Goal: Information Seeking & Learning: Learn about a topic

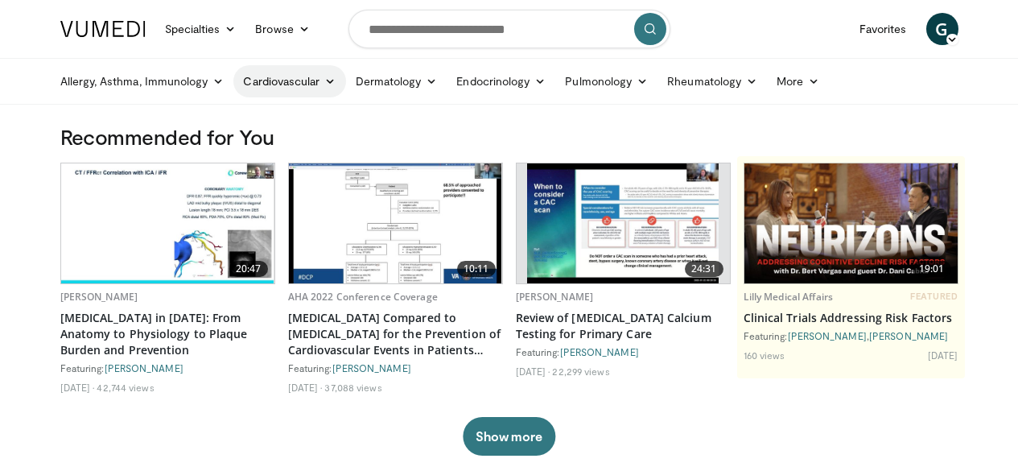
click at [270, 83] on link "Cardiovascular" at bounding box center [289, 81] width 112 height 32
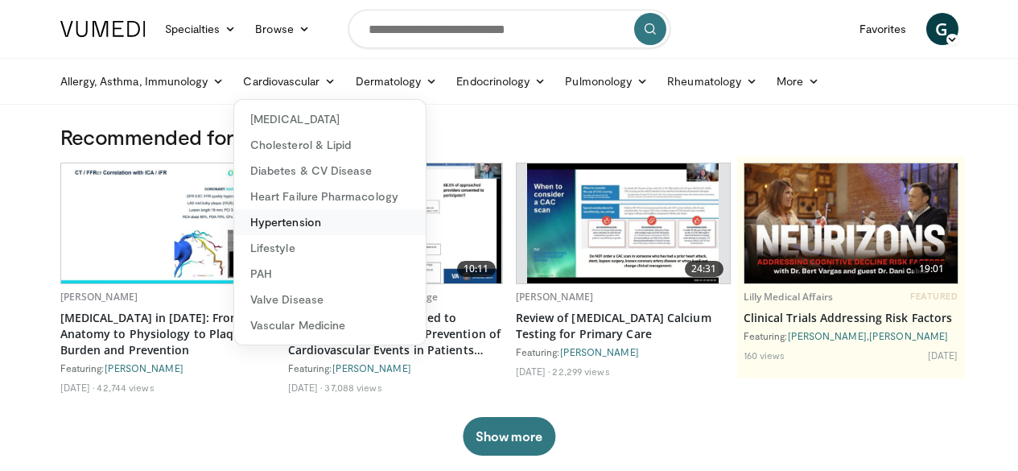
click at [266, 225] on link "Hypertension" at bounding box center [330, 222] width 192 height 26
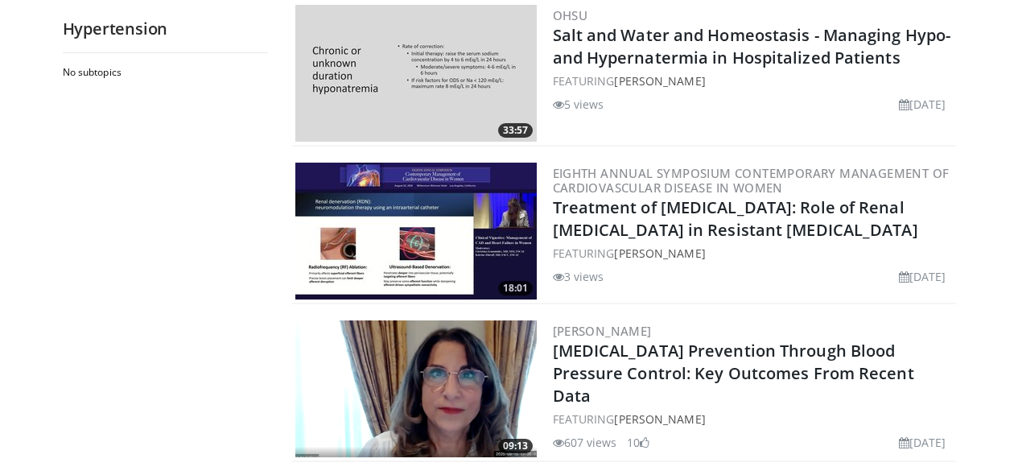
scroll to position [1368, 0]
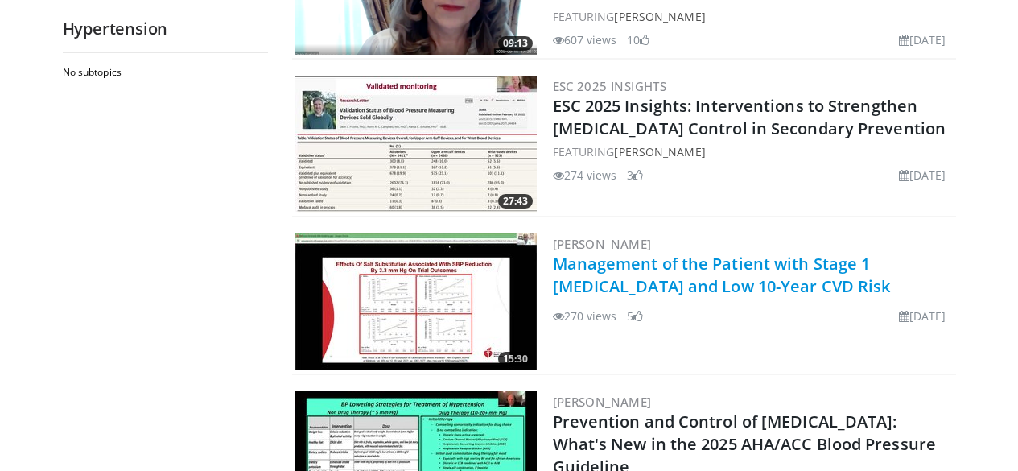
click at [695, 262] on link "Management of the Patient with Stage 1 [MEDICAL_DATA] and Low 10-Year CVD Risk" at bounding box center [722, 275] width 338 height 44
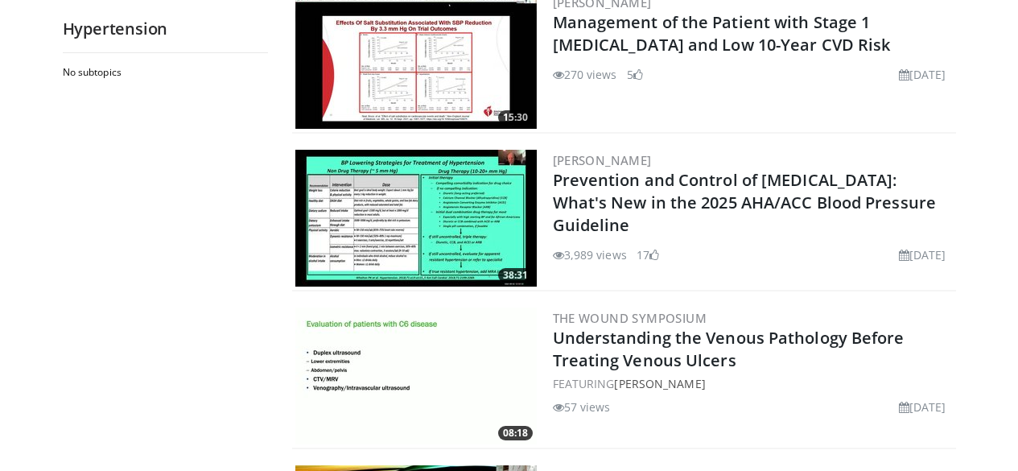
scroll to position [1529, 0]
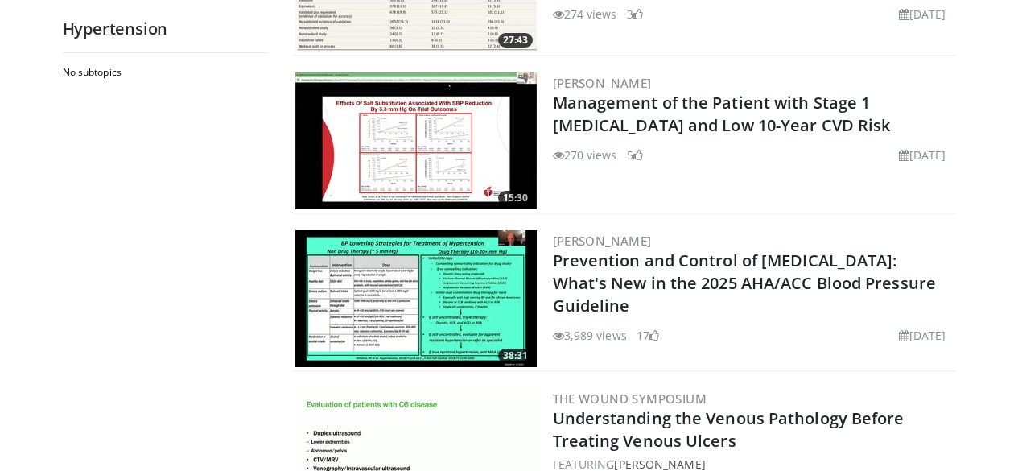
drag, startPoint x: 528, startPoint y: 259, endPoint x: 881, endPoint y: 279, distance: 353.9
click at [881, 278] on div "38:31 [PERSON_NAME] Prevention and Control of [MEDICAL_DATA]: What's New in the…" at bounding box center [624, 299] width 664 height 145
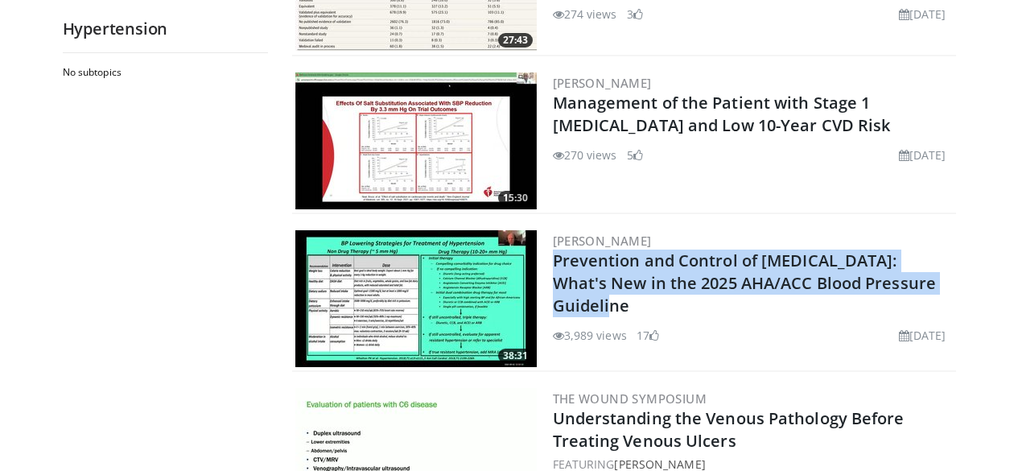
click at [414, 292] on img at bounding box center [415, 298] width 241 height 137
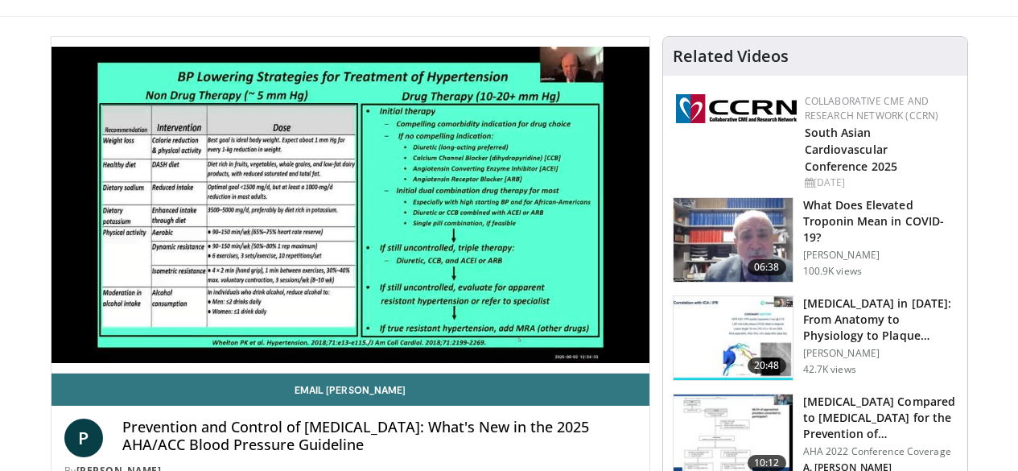
scroll to position [80, 0]
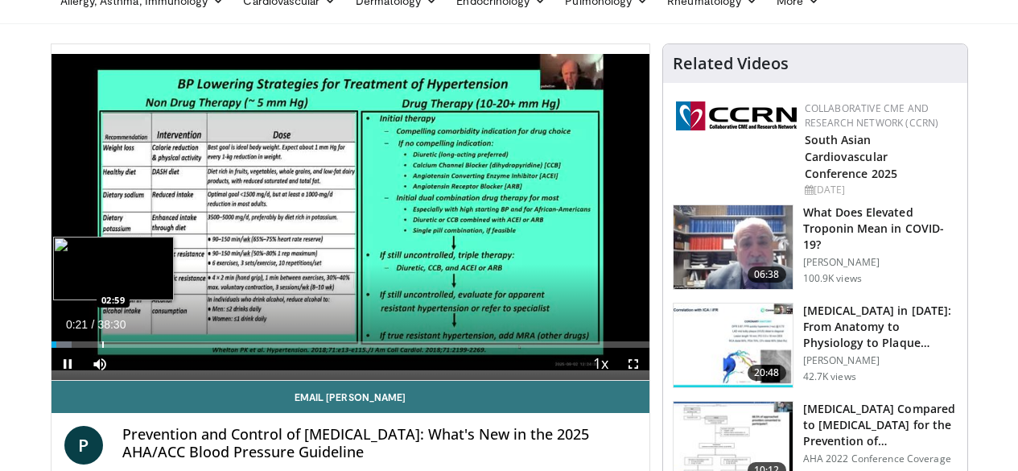
click at [102, 348] on div "Progress Bar" at bounding box center [103, 344] width 2 height 6
click at [121, 348] on div "Progress Bar" at bounding box center [122, 344] width 2 height 6
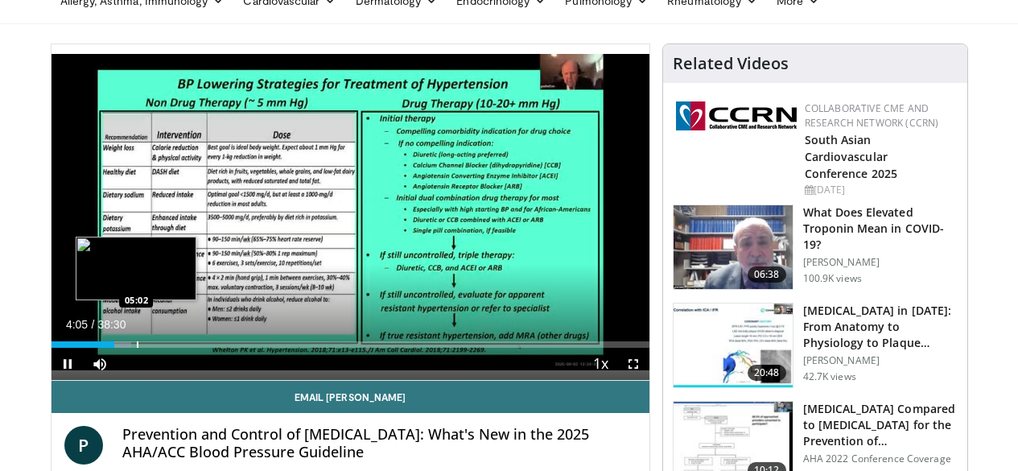
click at [137, 348] on div "Progress Bar" at bounding box center [138, 344] width 2 height 6
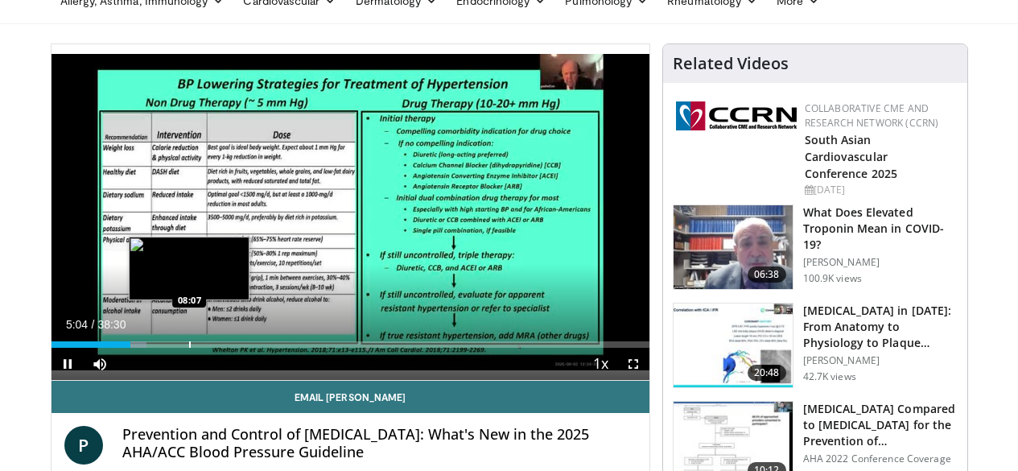
click at [189, 348] on div "Progress Bar" at bounding box center [190, 344] width 2 height 6
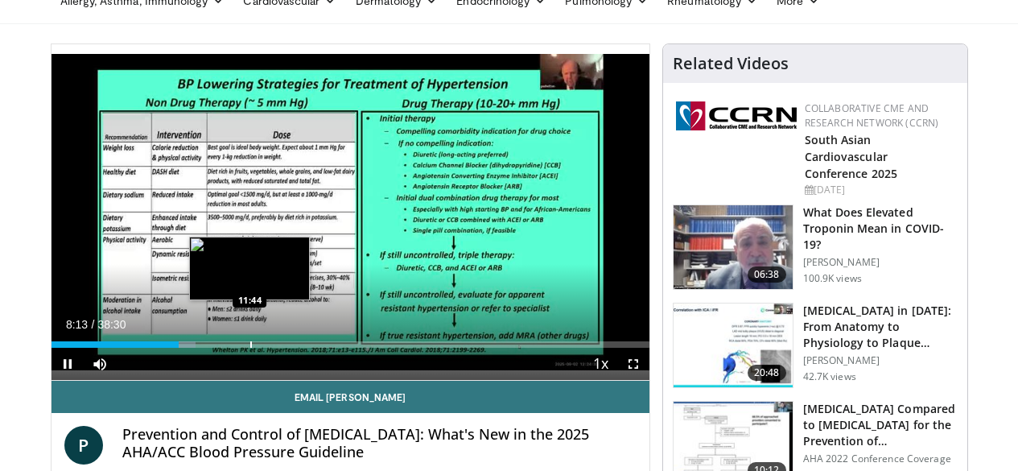
click at [250, 348] on div "Progress Bar" at bounding box center [251, 344] width 2 height 6
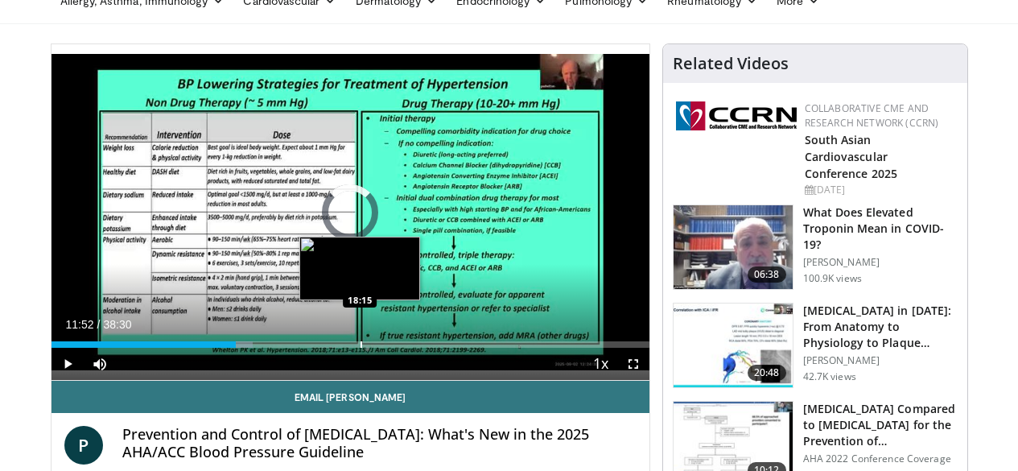
click at [320, 348] on div "Loaded : 33.70% 11:52 18:15" at bounding box center [351, 339] width 598 height 15
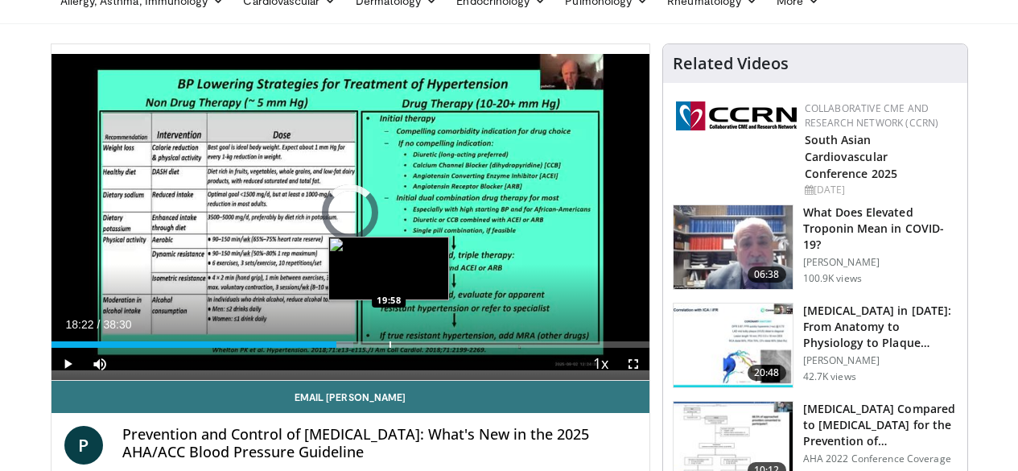
click at [390, 348] on div "Progress Bar" at bounding box center [391, 344] width 2 height 6
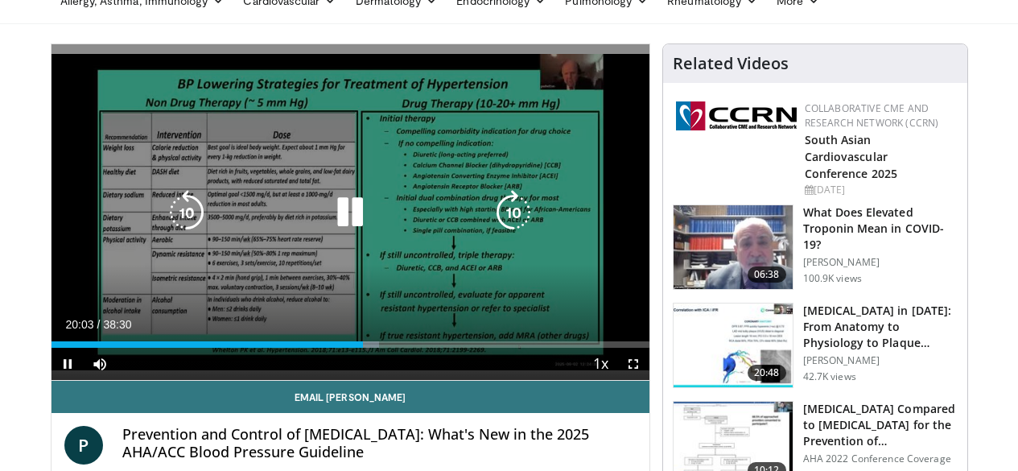
click at [410, 162] on div "10 seconds Tap to unmute" at bounding box center [351, 212] width 598 height 336
click at [340, 221] on icon "Video Player" at bounding box center [350, 212] width 45 height 45
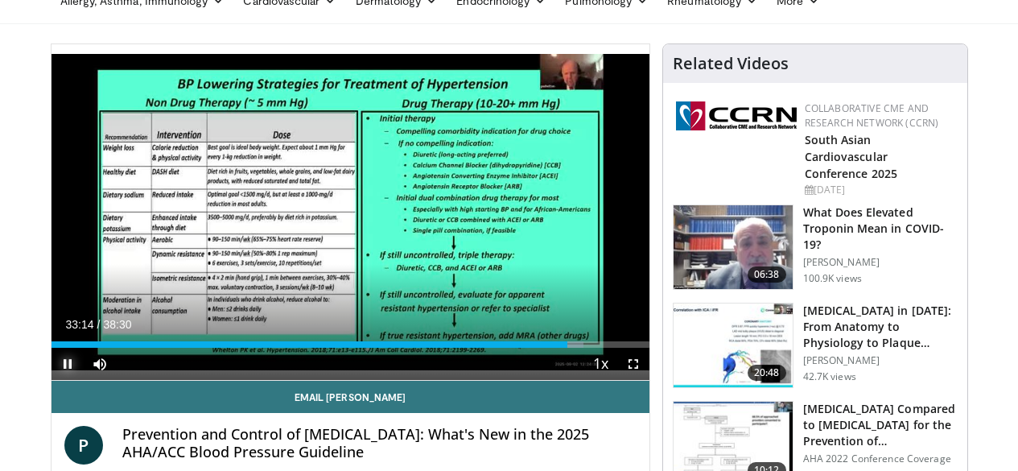
click at [52, 380] on span "Video Player" at bounding box center [68, 364] width 32 height 32
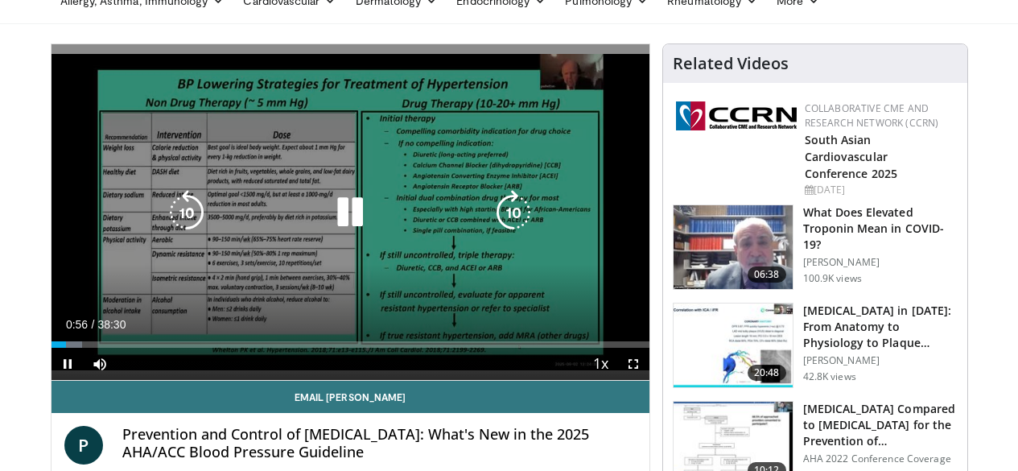
scroll to position [80, 0]
click at [335, 221] on icon "Video Player" at bounding box center [350, 212] width 45 height 45
